Goal: Task Accomplishment & Management: Manage account settings

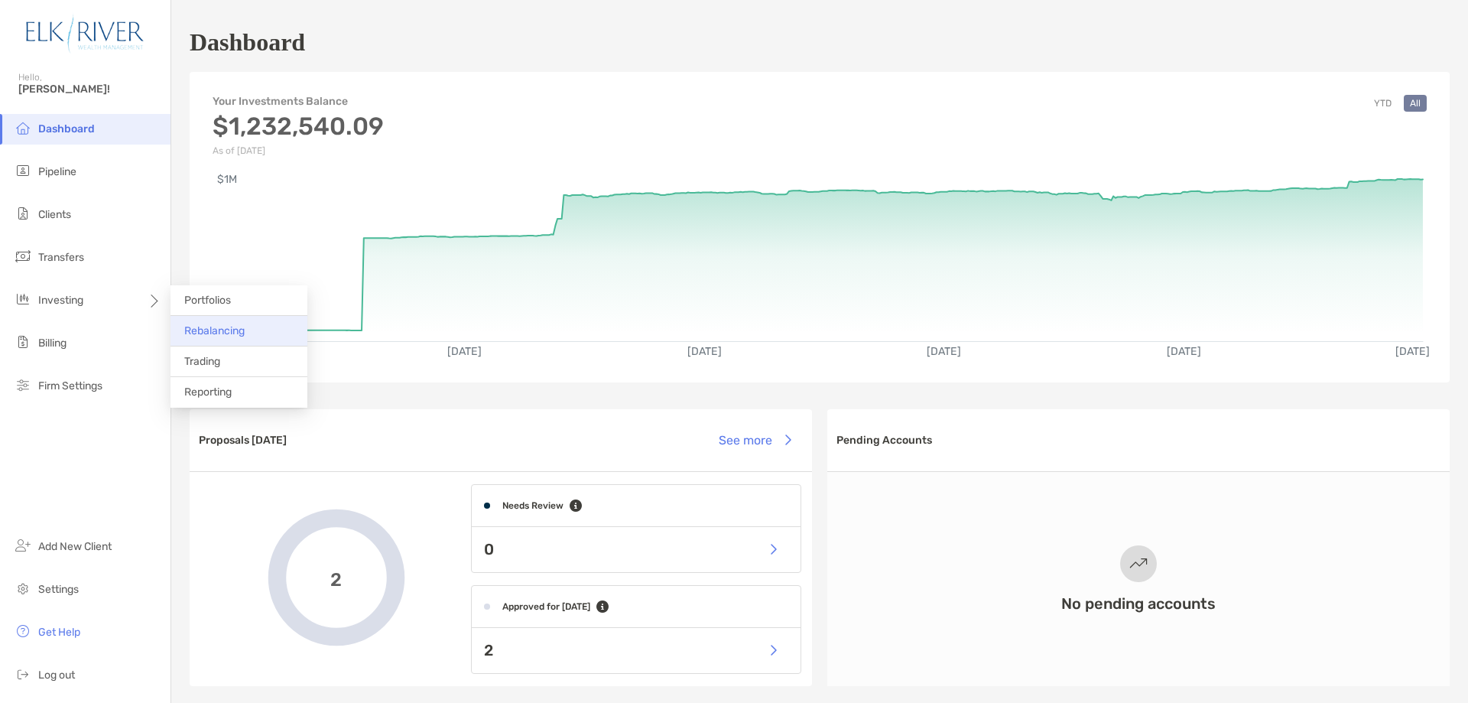
click at [216, 325] on span "Rebalancing" at bounding box center [214, 330] width 60 height 13
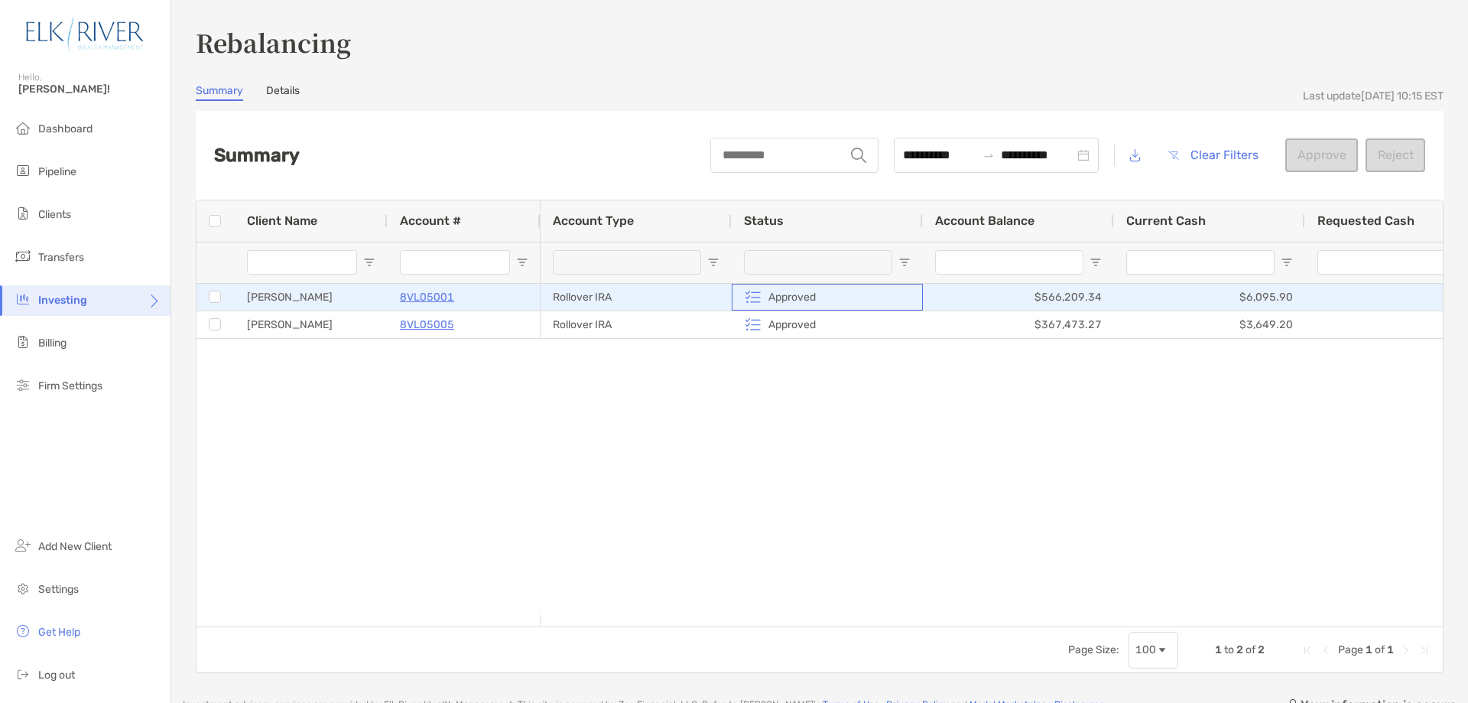
click at [788, 299] on p "Approved" at bounding box center [791, 297] width 47 height 19
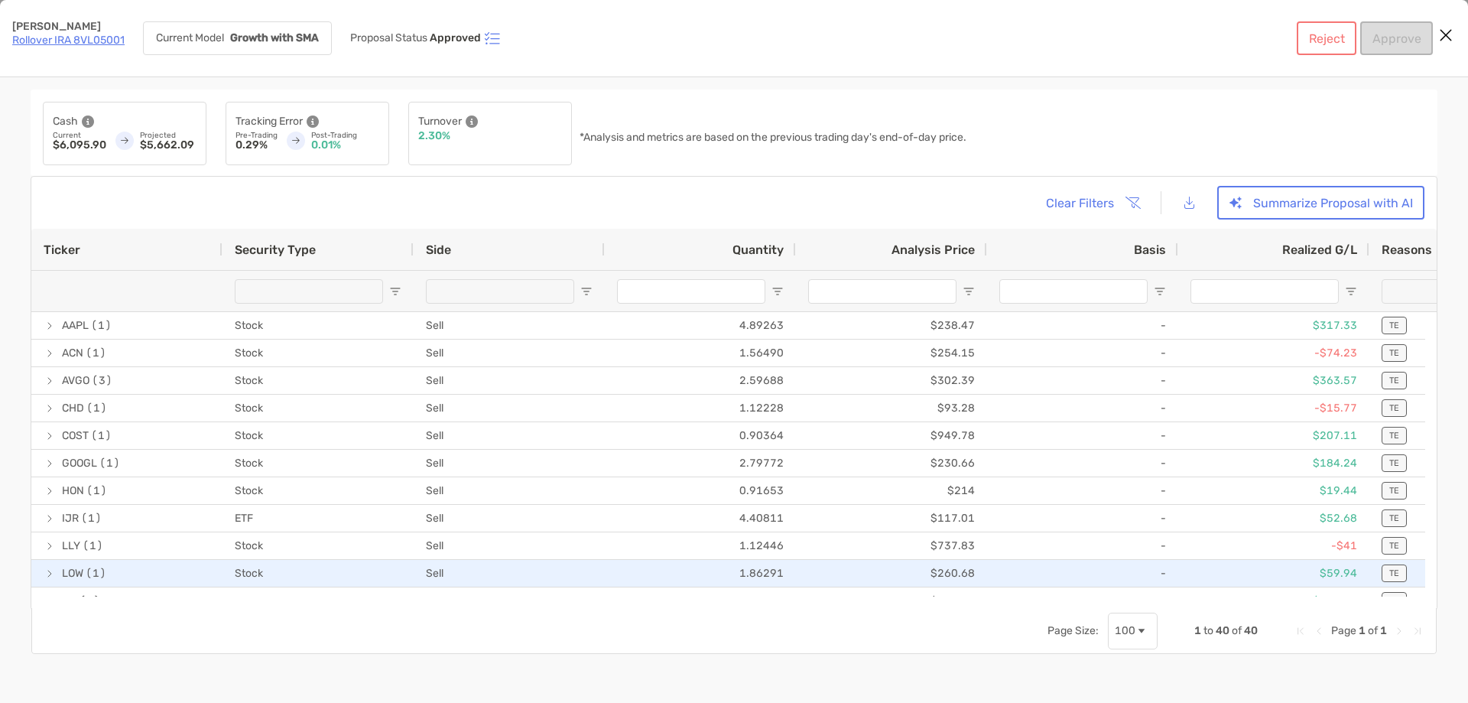
drag, startPoint x: 828, startPoint y: 619, endPoint x: 1289, endPoint y: 562, distance: 464.6
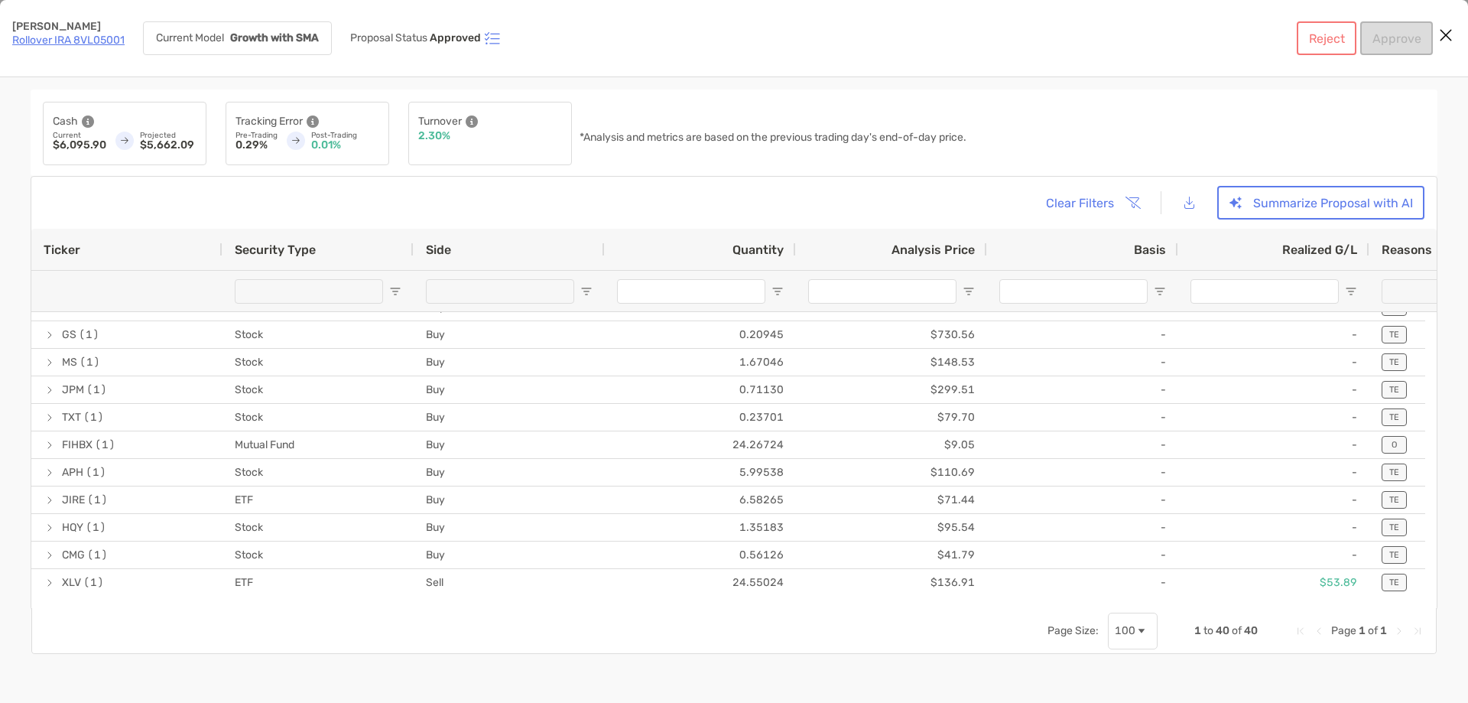
click at [1447, 33] on icon "Close modal" at bounding box center [1446, 35] width 14 height 18
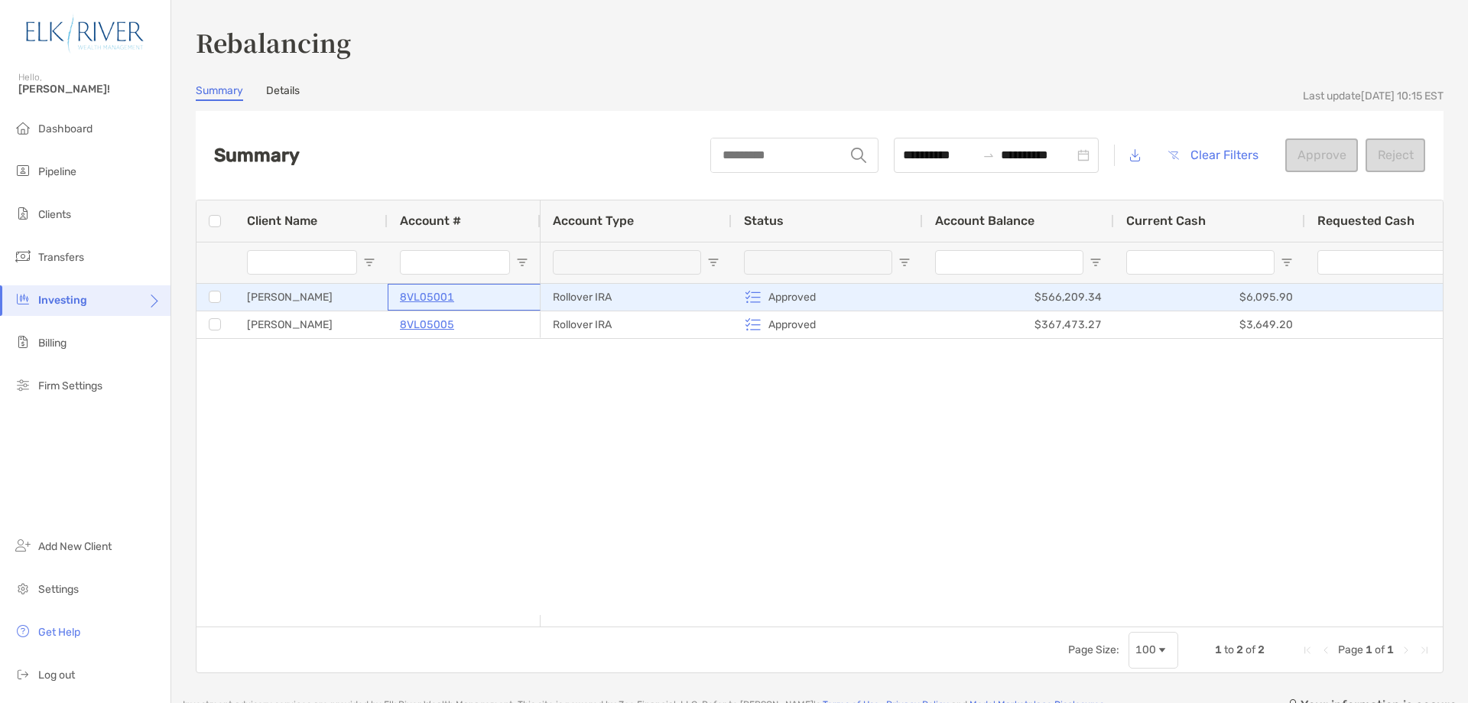
click at [421, 298] on p "8VL05001" at bounding box center [427, 297] width 54 height 19
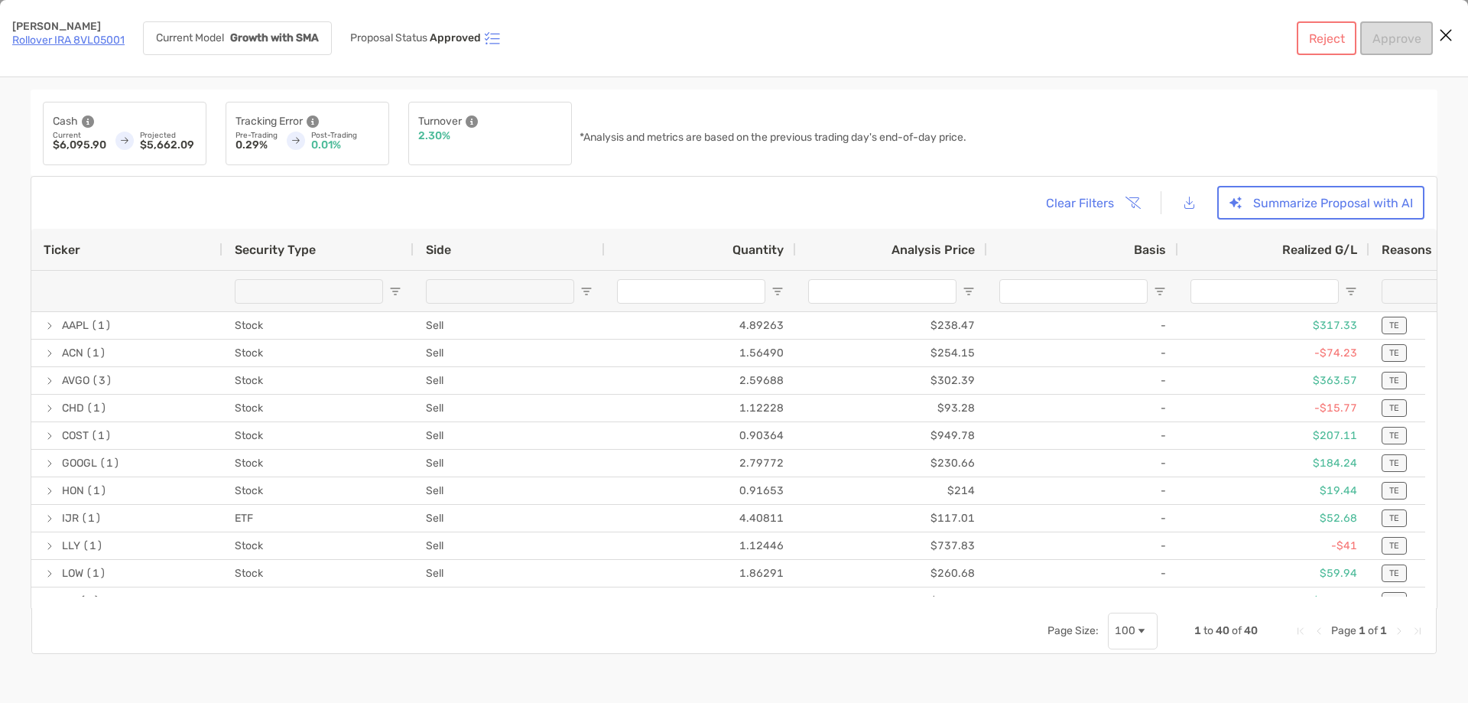
click at [1445, 31] on icon "Close modal" at bounding box center [1446, 35] width 14 height 18
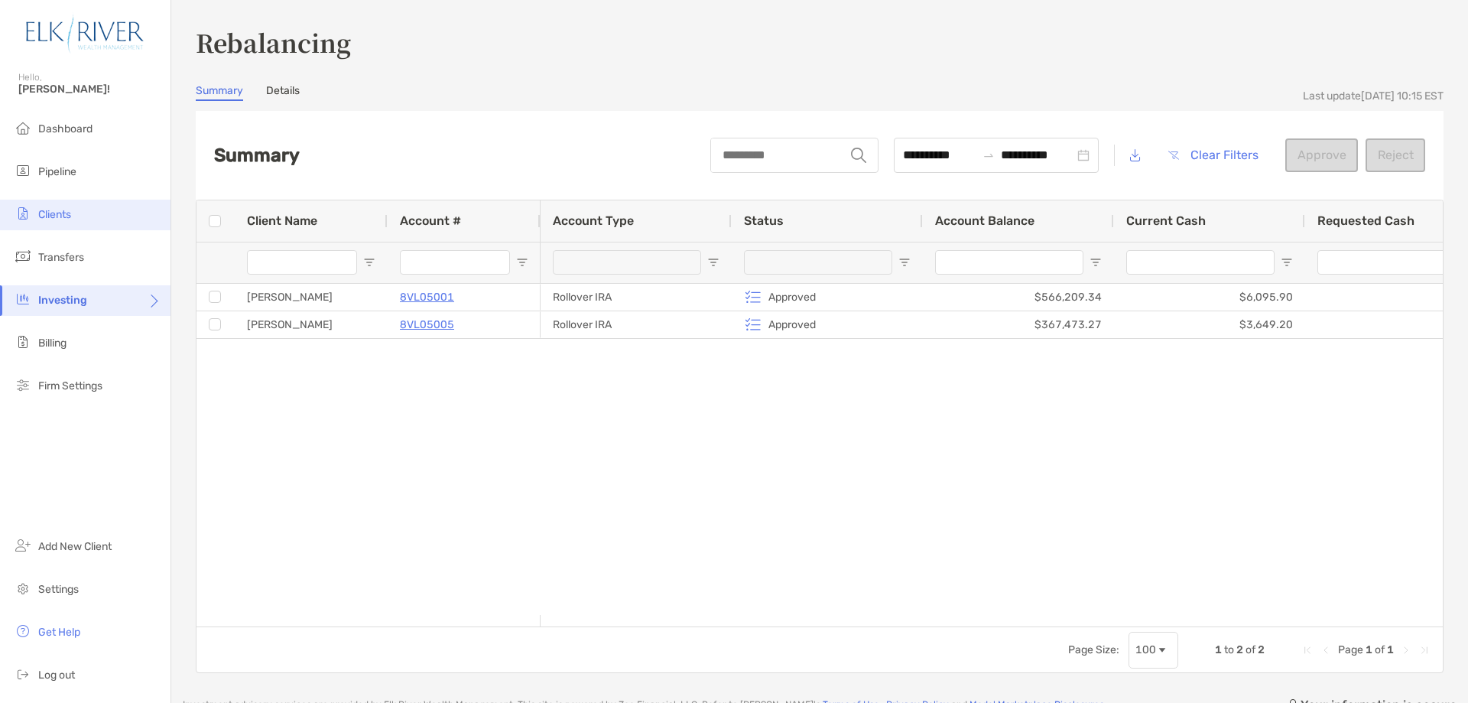
click at [67, 203] on li "Clients" at bounding box center [85, 215] width 171 height 31
